Goal: Find specific page/section: Find specific page/section

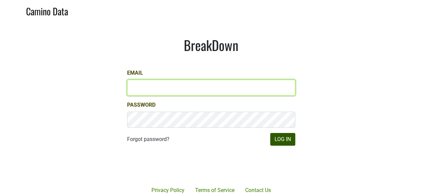
type input "[PERSON_NAME][EMAIL_ADDRESS][DOMAIN_NAME]"
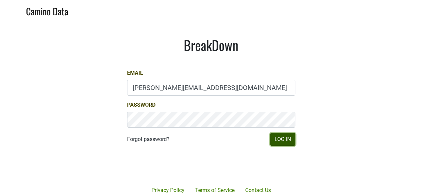
click at [284, 140] on button "Log In" at bounding box center [282, 139] width 25 height 13
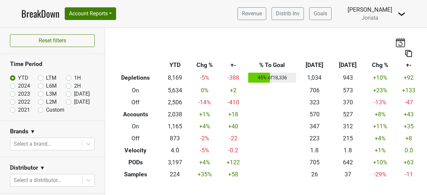
click at [403, 10] on img at bounding box center [401, 14] width 8 height 8
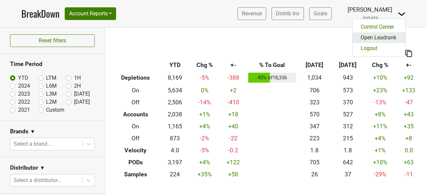
click at [381, 39] on link "Open Leadrank" at bounding box center [378, 37] width 53 height 11
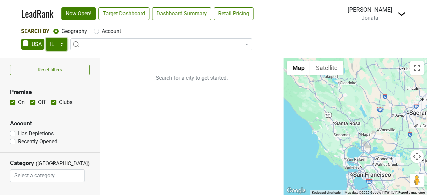
click at [63, 45] on select "AK AL AR AZ CA CO CT DC DE FL [GEOGRAPHIC_DATA] HI IA ID IL IN KS [GEOGRAPHIC_D…" at bounding box center [57, 44] width 22 height 13
select select "WI"
click at [46, 38] on select "AK AL AR AZ CA CO CT DC DE FL [GEOGRAPHIC_DATA] HI IA ID IL IN KS [GEOGRAPHIC_D…" at bounding box center [57, 44] width 22 height 13
click at [87, 56] on input "search" at bounding box center [161, 56] width 178 height 11
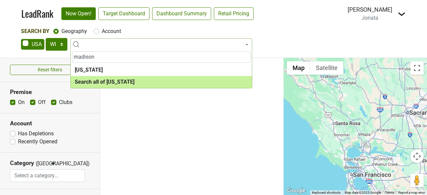
type input "madison"
select select "ALL_WI"
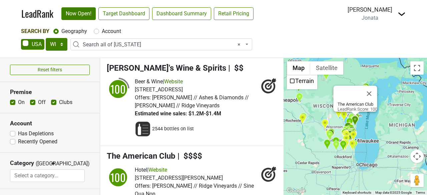
click at [319, 143] on div "The American Club LeadRank Score: 100" at bounding box center [354, 126] width 143 height 137
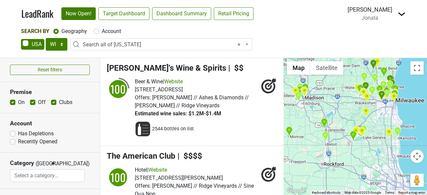
drag, startPoint x: 309, startPoint y: 128, endPoint x: 412, endPoint y: 156, distance: 106.1
click at [412, 156] on div "The American Club LeadRank Score: 100 Map Terrain Satellite Labels Keyboard sho…" at bounding box center [354, 126] width 143 height 137
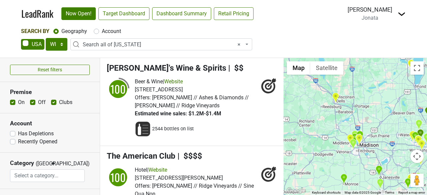
drag, startPoint x: 321, startPoint y: 144, endPoint x: 377, endPoint y: 192, distance: 74.0
click at [377, 192] on div "The American Club LeadRank Score: 100 Map Terrain Satellite Labels Keyboard sho…" at bounding box center [354, 126] width 143 height 137
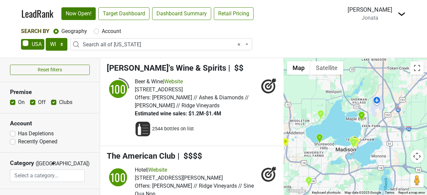
drag, startPoint x: 376, startPoint y: 157, endPoint x: 346, endPoint y: 152, distance: 30.5
click at [346, 152] on div "The American Club LeadRank Score: 100" at bounding box center [354, 126] width 143 height 137
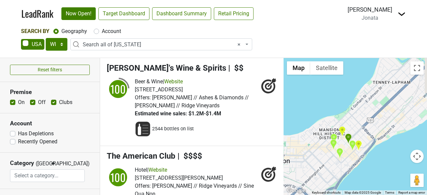
drag, startPoint x: 364, startPoint y: 160, endPoint x: 339, endPoint y: 142, distance: 31.4
click at [339, 142] on div "The American Club LeadRank Score: 100" at bounding box center [354, 126] width 143 height 137
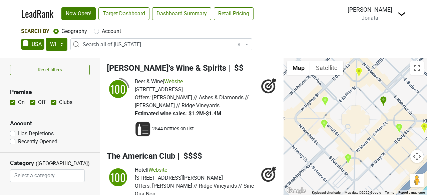
drag, startPoint x: 339, startPoint y: 142, endPoint x: 344, endPoint y: 102, distance: 40.4
click at [344, 102] on div "The American Club LeadRank Score: 100" at bounding box center [354, 126] width 143 height 137
click at [325, 124] on img "Graft" at bounding box center [323, 124] width 7 height 11
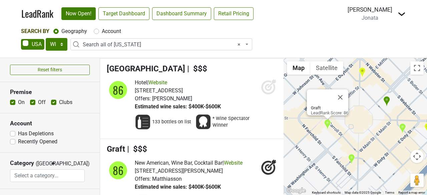
scroll to position [4028, 0]
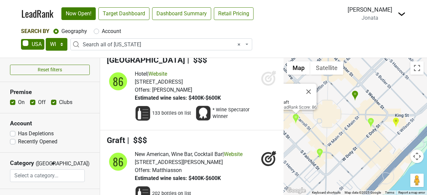
drag, startPoint x: 401, startPoint y: 139, endPoint x: 367, endPoint y: 133, distance: 34.6
click at [367, 133] on div "Graft LeadRank Score: 86" at bounding box center [354, 126] width 143 height 137
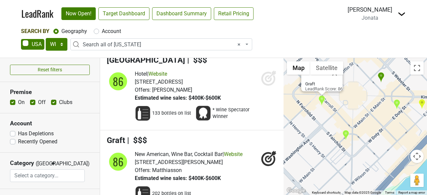
drag, startPoint x: 366, startPoint y: 152, endPoint x: 393, endPoint y: 132, distance: 33.6
click at [393, 132] on div "Graft LeadRank Score: 86" at bounding box center [354, 126] width 143 height 137
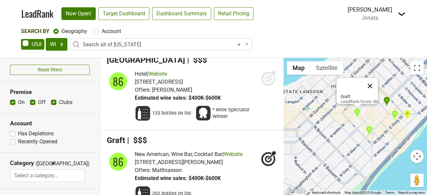
click at [371, 81] on button "Close" at bounding box center [370, 86] width 16 height 16
click at [357, 99] on img "Rare Steakhouse - Madison" at bounding box center [357, 101] width 7 height 11
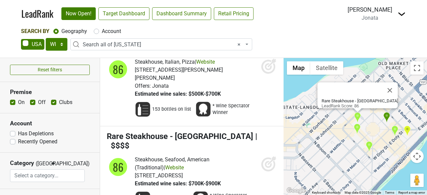
scroll to position [3520, 0]
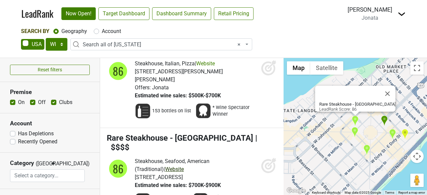
click at [165, 166] on link "Website" at bounding box center [174, 169] width 19 height 6
